Goal: Find specific page/section: Find specific page/section

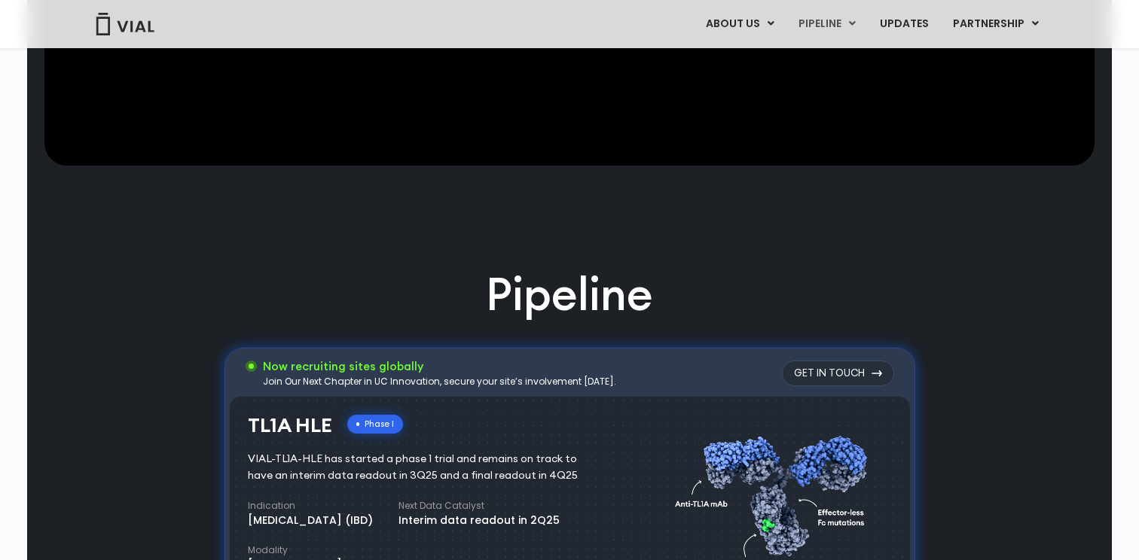
scroll to position [788, 0]
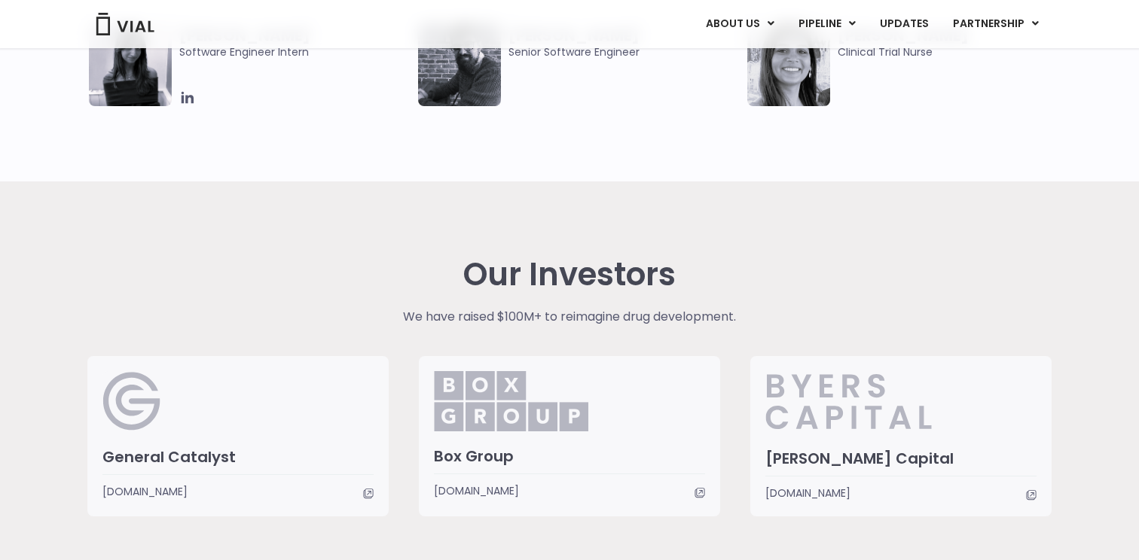
scroll to position [3509, 0]
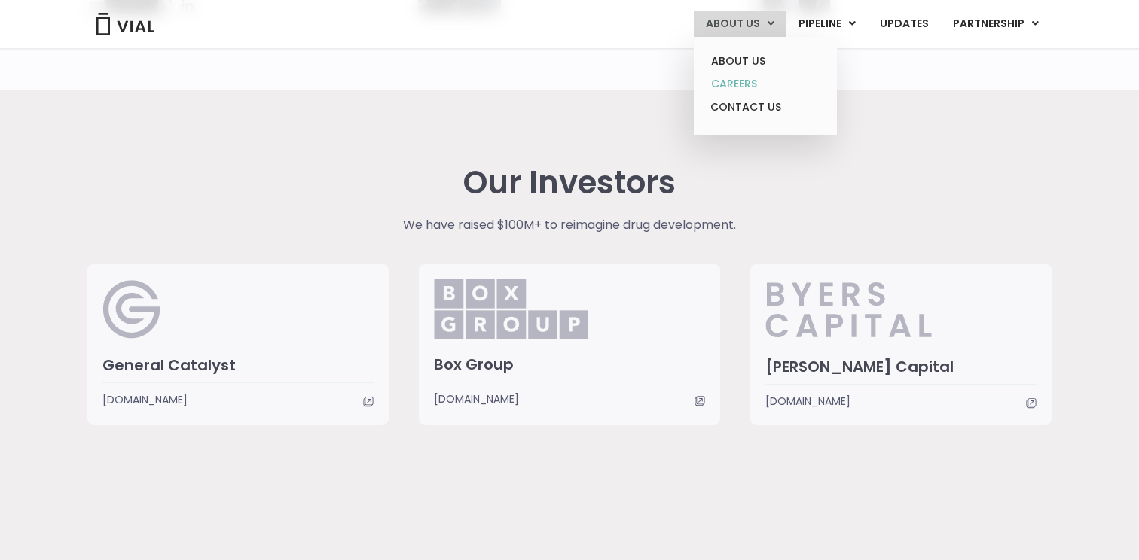
click at [750, 84] on link "CAREERS" at bounding box center [765, 83] width 132 height 23
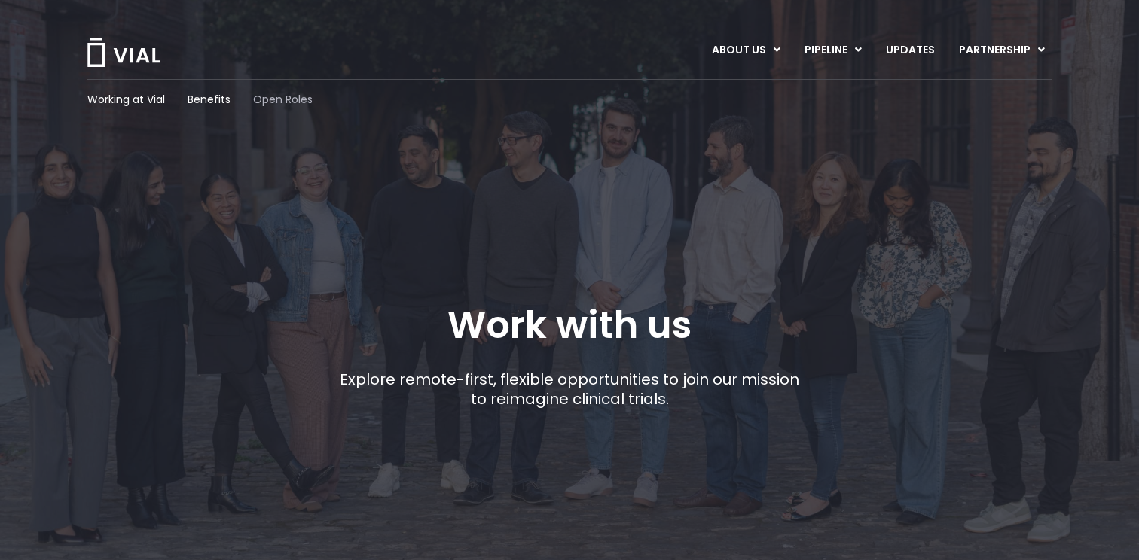
click at [291, 100] on span "Open Roles" at bounding box center [283, 100] width 60 height 16
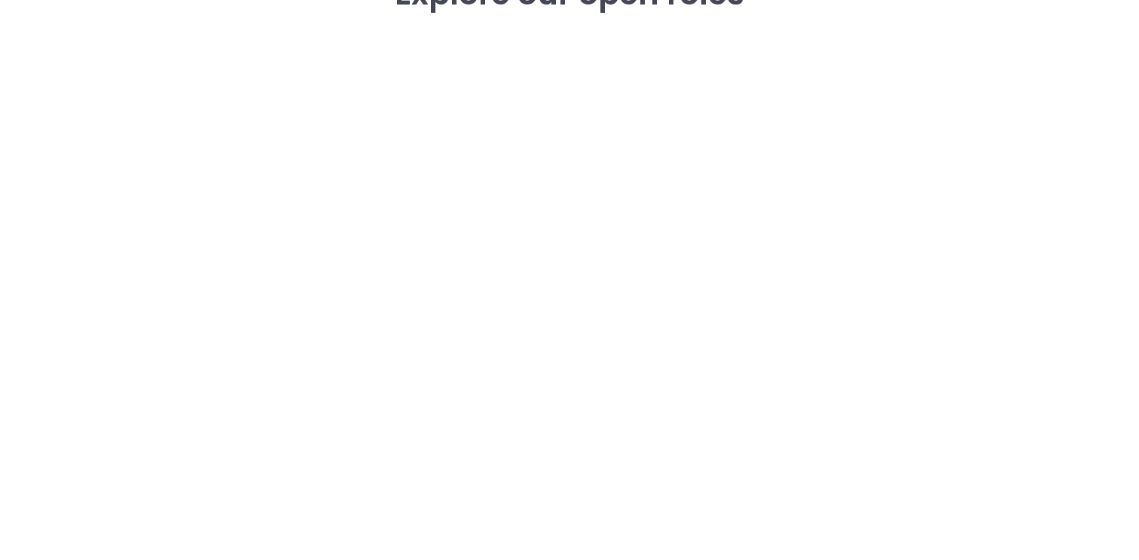
scroll to position [2208, 0]
